Goal: Find contact information

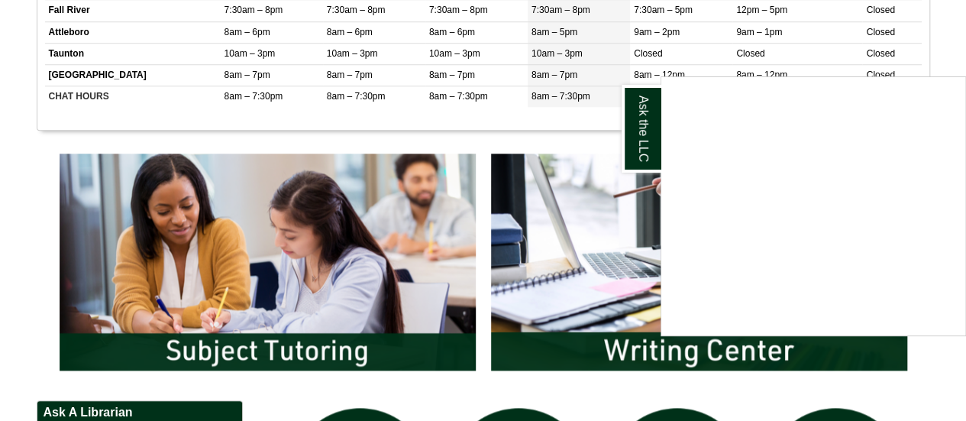
scroll to position [916, 0]
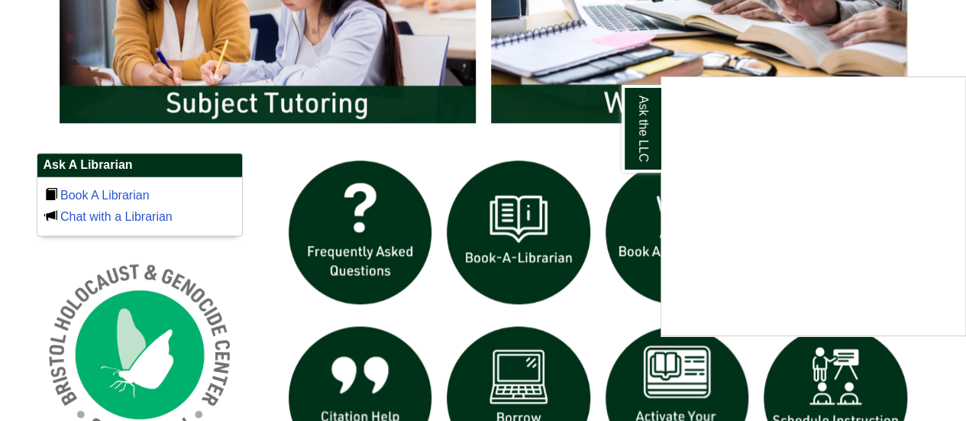
click at [565, 73] on div "Ask the LLC" at bounding box center [483, 210] width 966 height 421
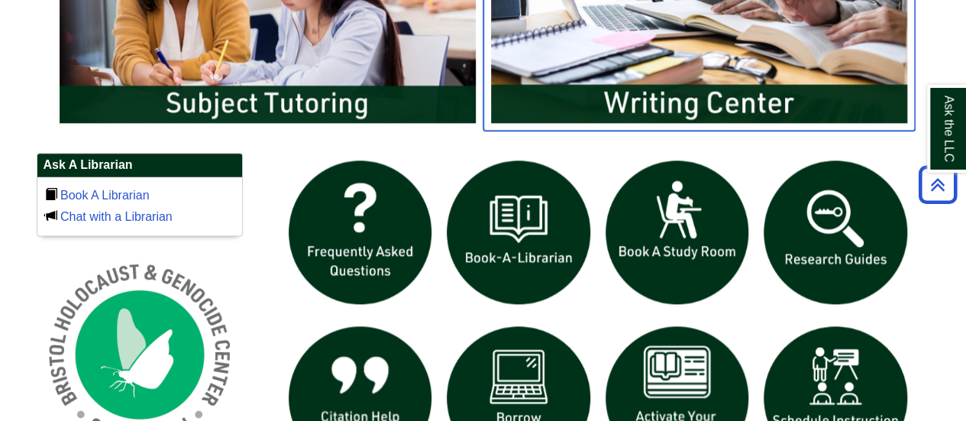
click at [616, 89] on img "slideshow" at bounding box center [698, 14] width 431 height 232
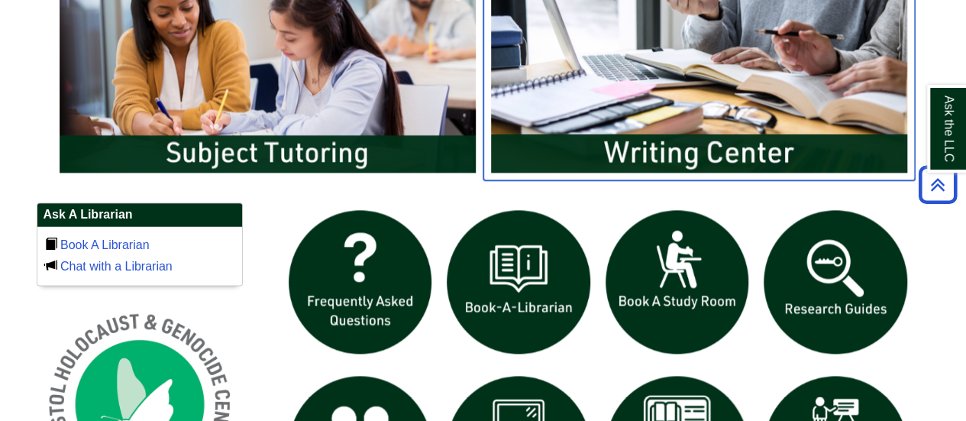
scroll to position [863, 0]
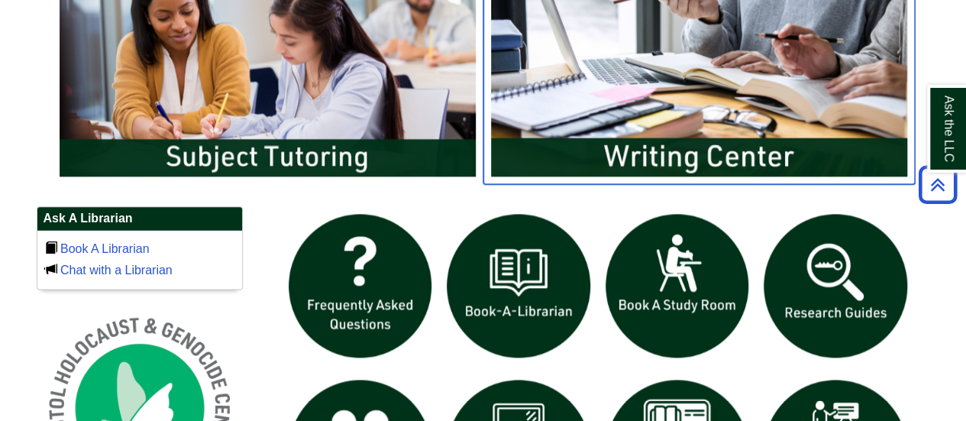
click at [726, 153] on img "slideshow" at bounding box center [698, 68] width 431 height 232
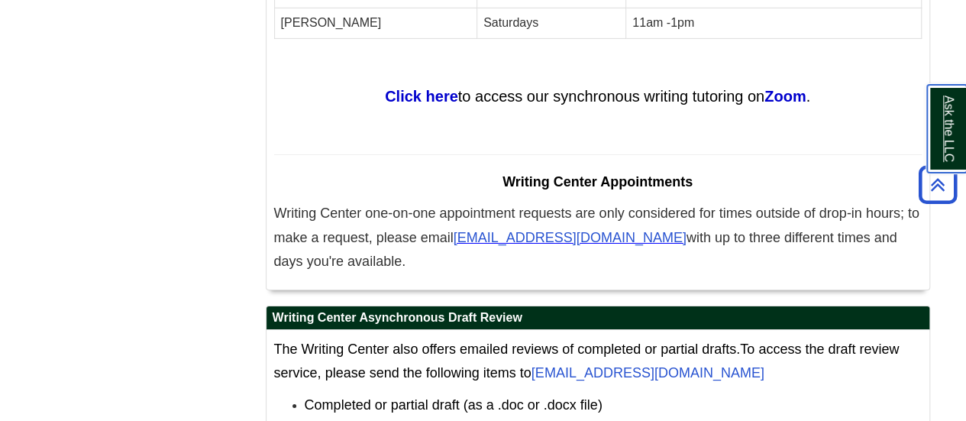
scroll to position [8401, 0]
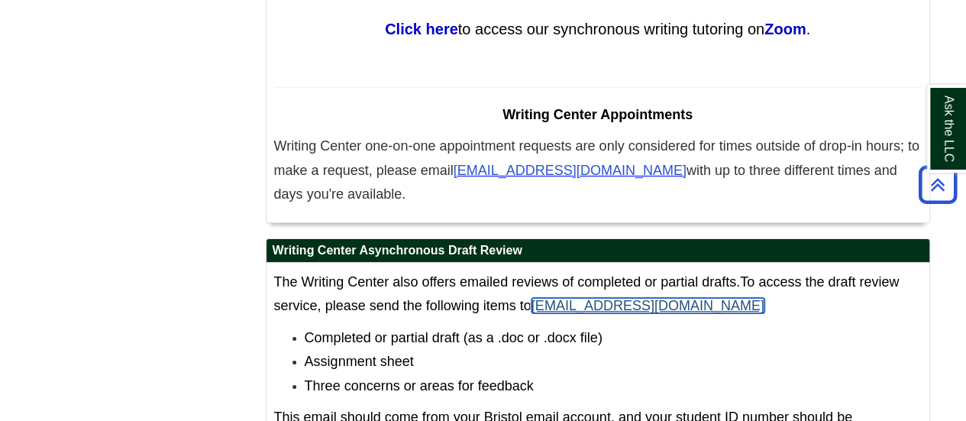
click at [599, 298] on link "[EMAIL_ADDRESS][DOMAIN_NAME]" at bounding box center [647, 305] width 233 height 15
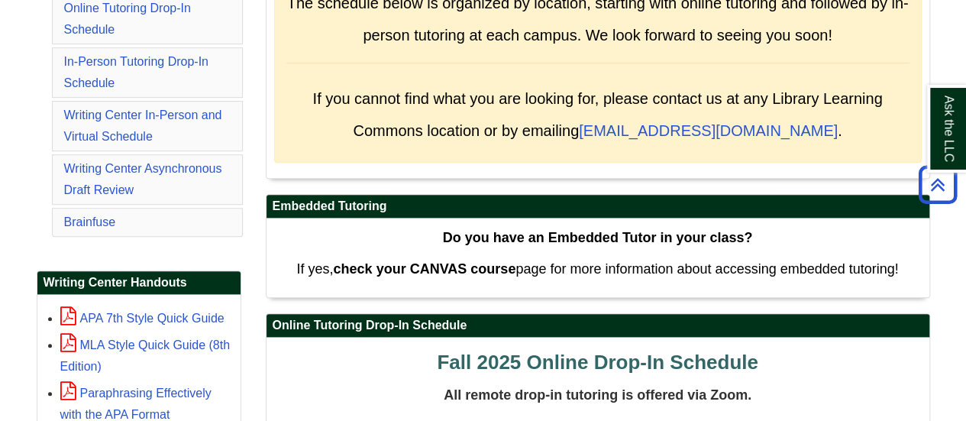
scroll to position [308, 0]
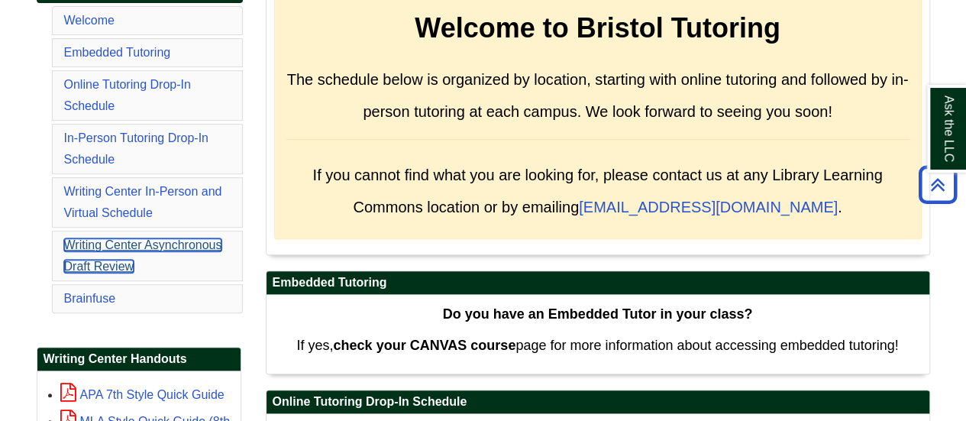
click at [137, 241] on link "Writing Center Asynchronous Draft Review" at bounding box center [143, 255] width 158 height 34
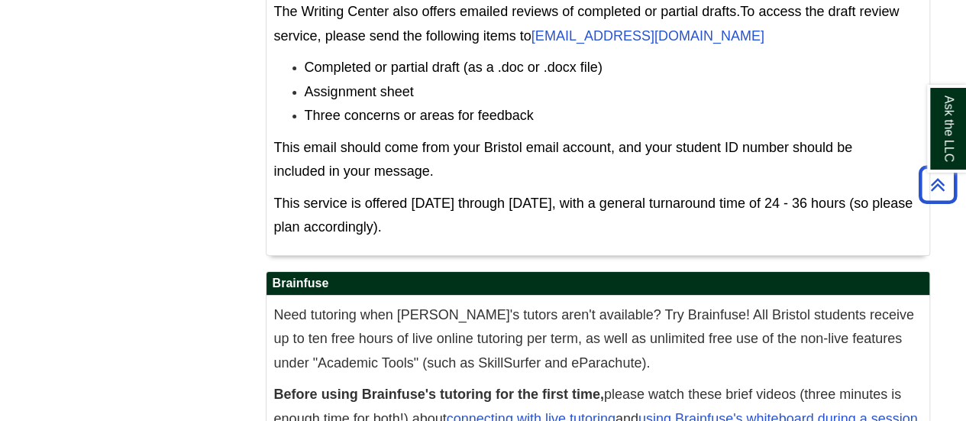
scroll to position [8558, 0]
